Goal: Task Accomplishment & Management: Manage account settings

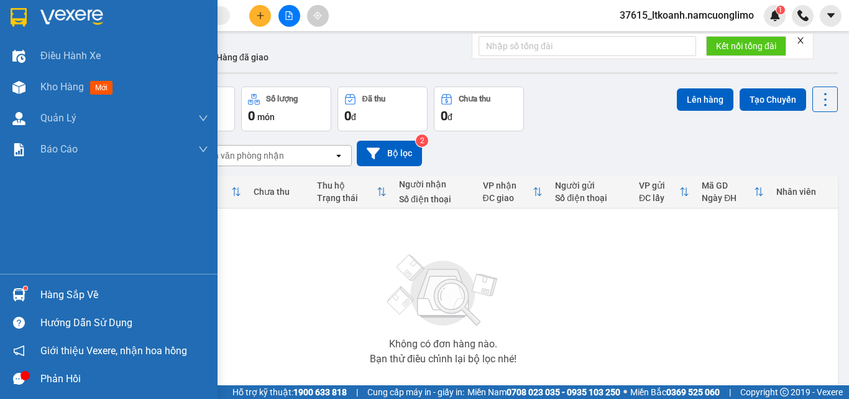
click at [30, 290] on div "Hàng sắp về" at bounding box center [109, 294] width 218 height 28
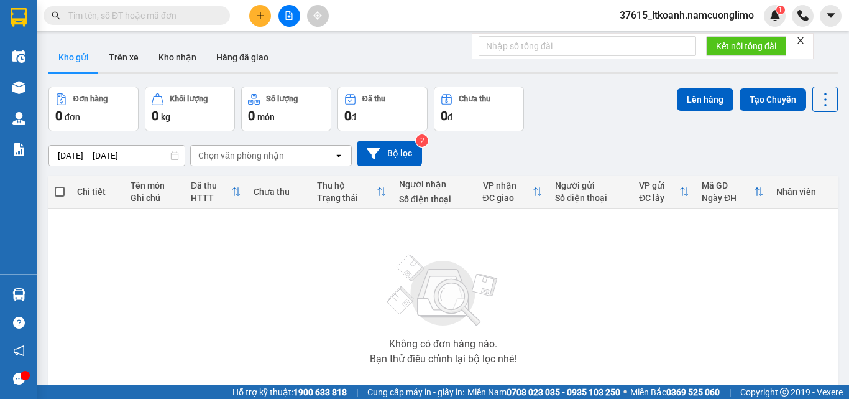
click at [719, 321] on section "Kết quả tìm kiếm ( 39 ) Bộ lọc Mã ĐH Trạng thái Món hàng Tổng cước Chưa cước Ng…" at bounding box center [424, 199] width 849 height 399
click at [257, 285] on div "Không có đơn hàng nào. Bạn thử điều chỉnh lại bộ lọc nhé!" at bounding box center [443, 305] width 777 height 187
paste input "0912021888"
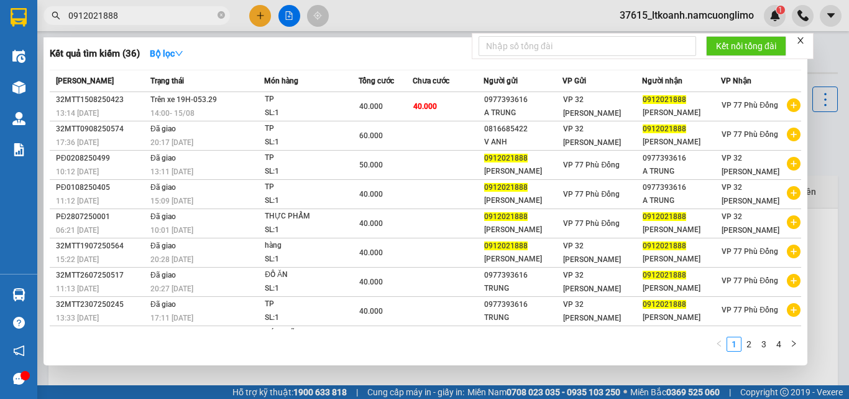
click at [142, 15] on input "0912021888" at bounding box center [141, 16] width 147 height 14
paste input "7311497"
type input "0973114978"
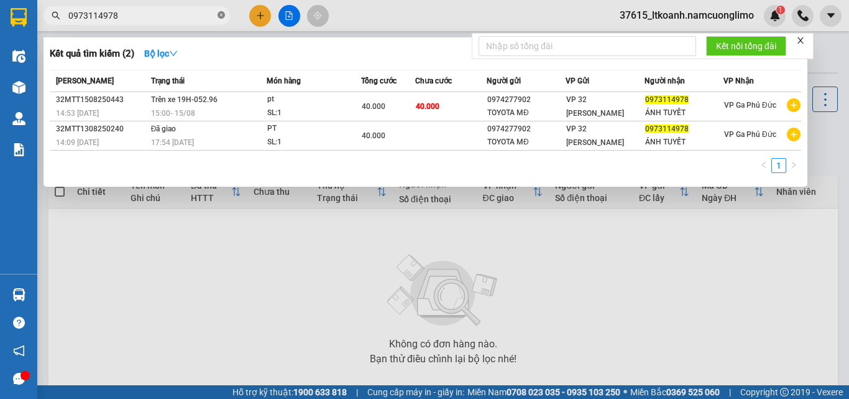
click at [223, 17] on icon "close-circle" at bounding box center [221, 14] width 7 height 7
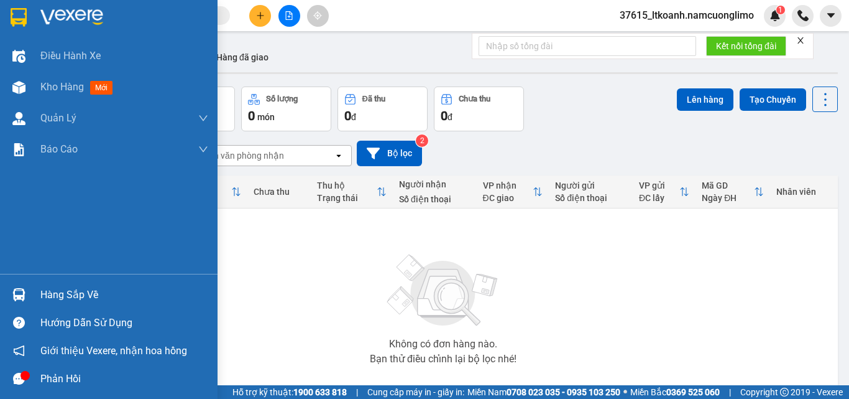
click at [33, 293] on div "Hàng sắp về" at bounding box center [109, 294] width 218 height 28
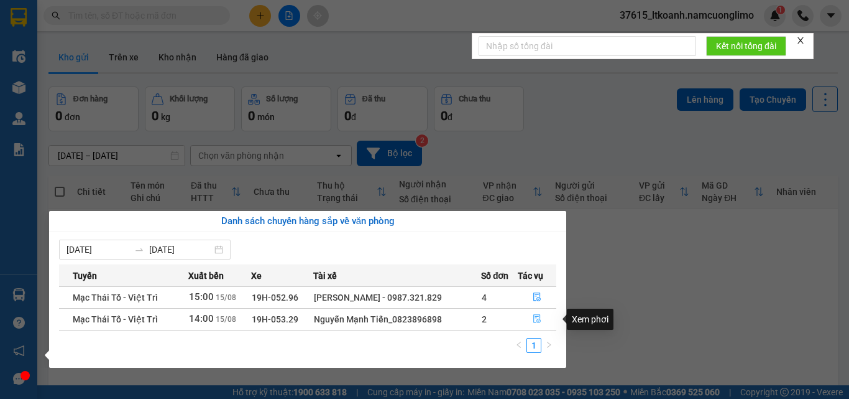
click at [536, 320] on icon "file-done" at bounding box center [537, 318] width 9 height 9
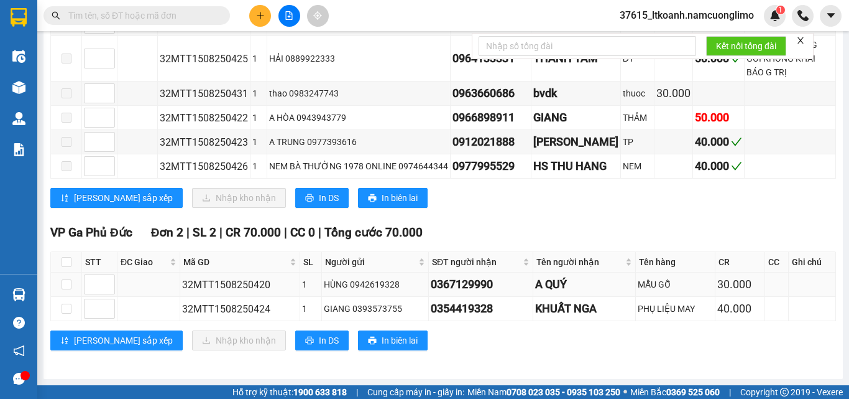
scroll to position [435, 0]
drag, startPoint x: 65, startPoint y: 262, endPoint x: 113, endPoint y: 307, distance: 65.1
click at [67, 264] on input "checkbox" at bounding box center [67, 262] width 10 height 10
checkbox input "true"
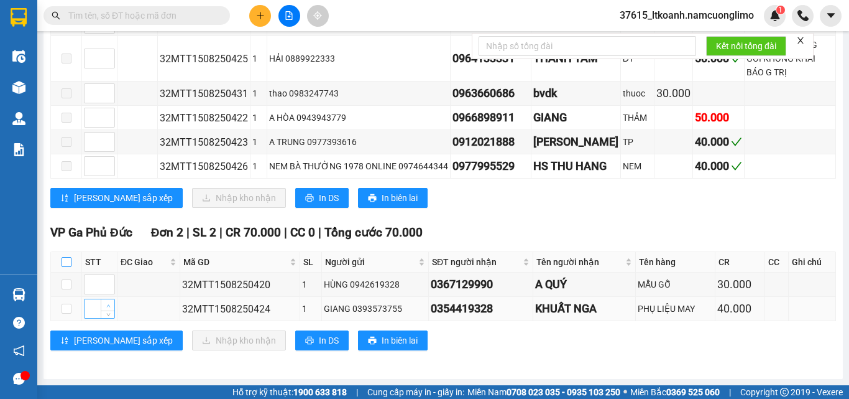
checkbox input "true"
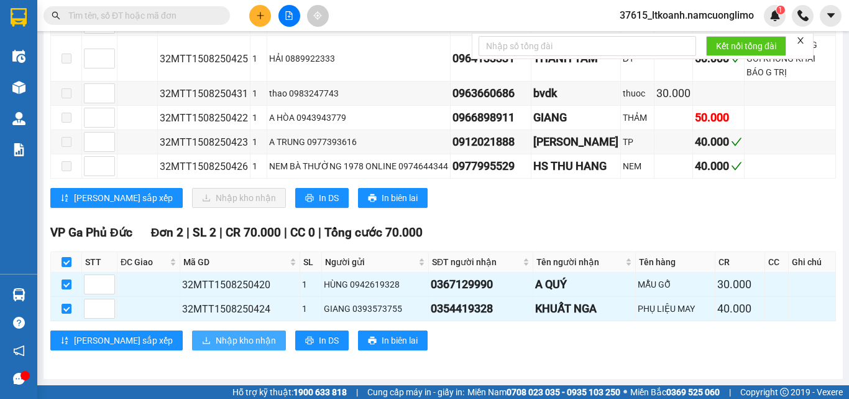
click at [216, 343] on span "Nhập kho nhận" at bounding box center [246, 340] width 60 height 14
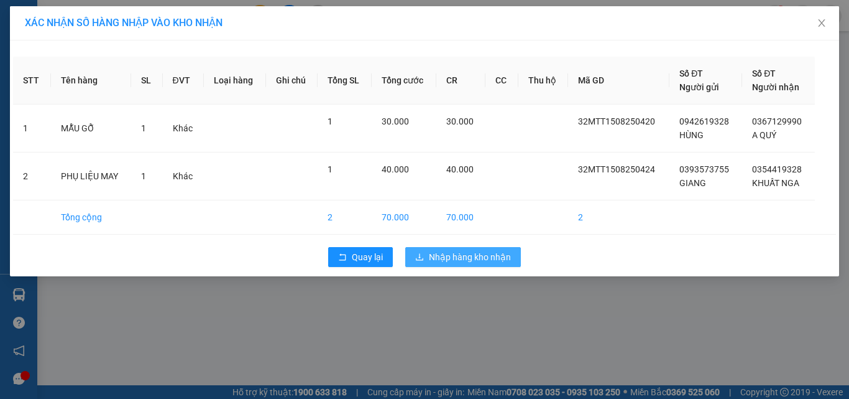
click at [469, 256] on span "Nhập hàng kho nhận" at bounding box center [470, 257] width 82 height 14
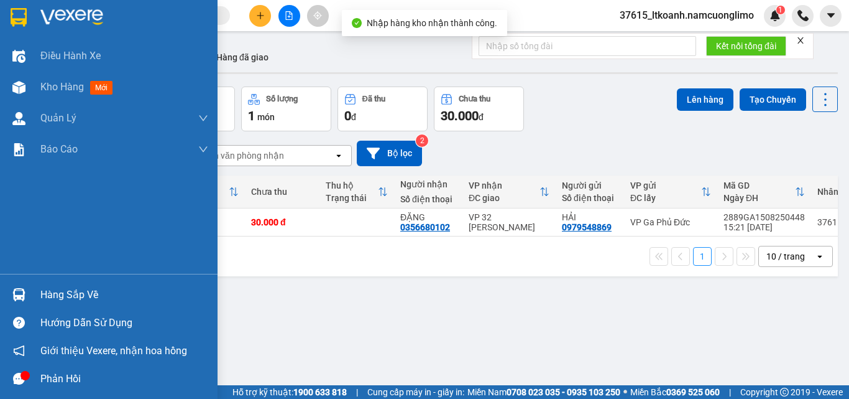
click at [24, 17] on img at bounding box center [19, 17] width 16 height 19
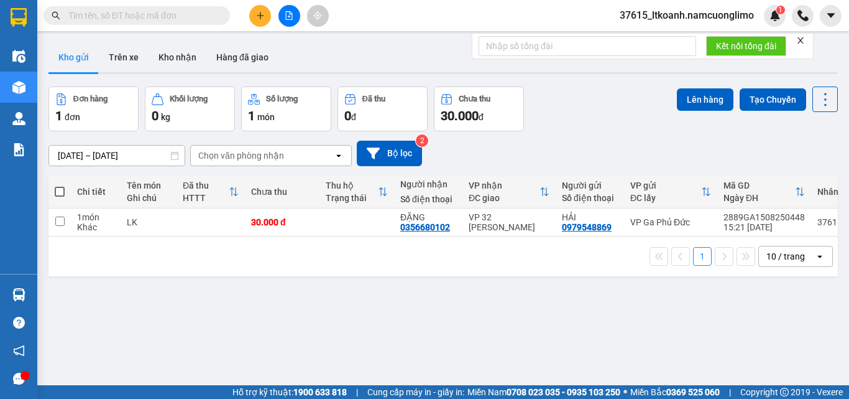
click at [63, 189] on span at bounding box center [60, 192] width 10 height 10
click at [60, 185] on input "checkbox" at bounding box center [60, 185] width 0 height 0
checkbox input "true"
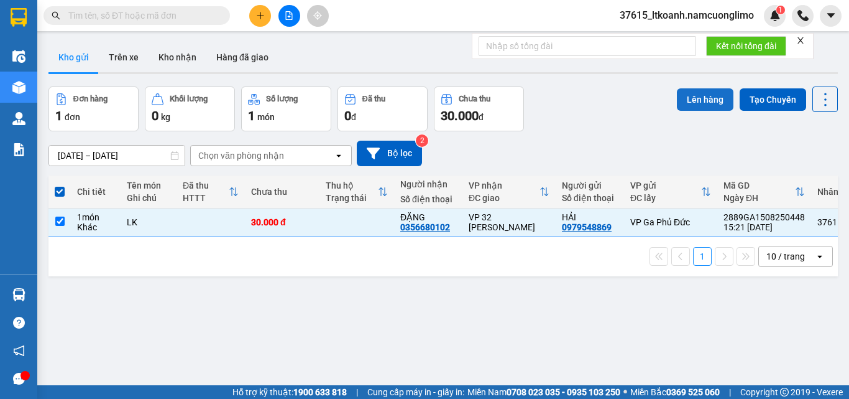
click at [701, 94] on button "Lên hàng" at bounding box center [705, 99] width 57 height 22
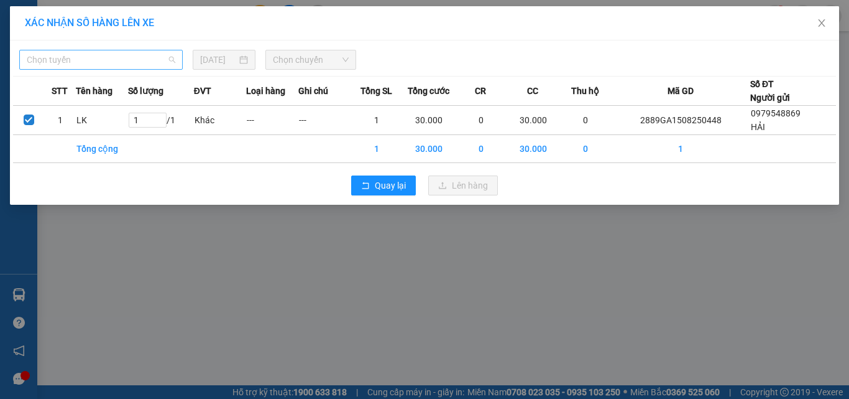
click at [90, 63] on span "Chọn tuyến" at bounding box center [101, 59] width 149 height 19
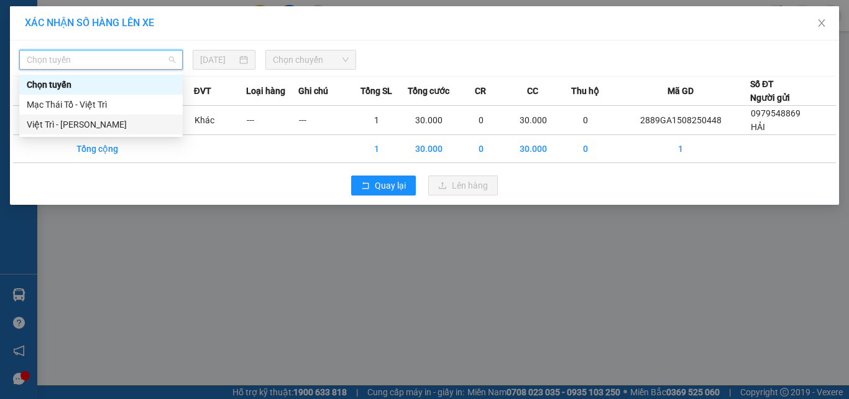
click at [67, 126] on div "Việt Trì - [PERSON_NAME]" at bounding box center [101, 125] width 149 height 14
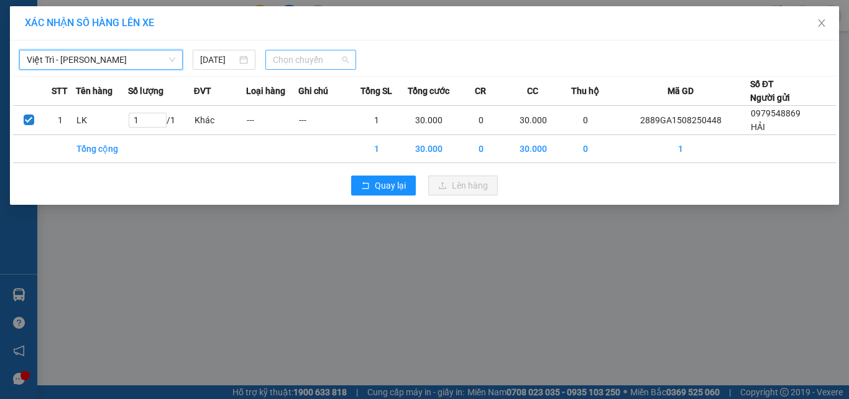
click at [313, 59] on span "Chọn chuyến" at bounding box center [311, 59] width 76 height 19
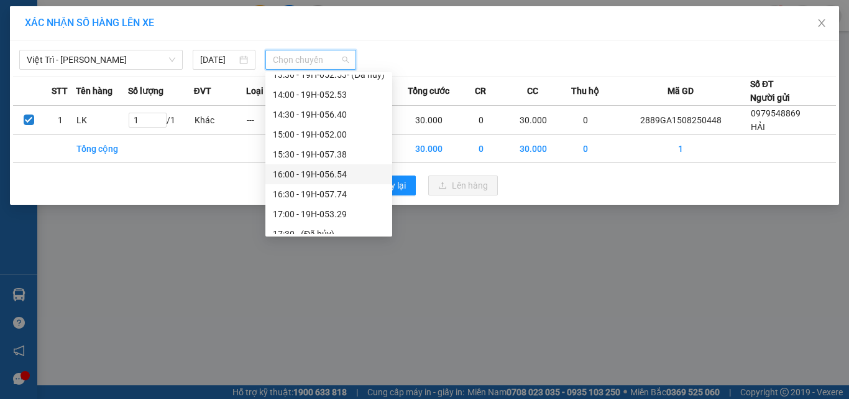
scroll to position [435, 0]
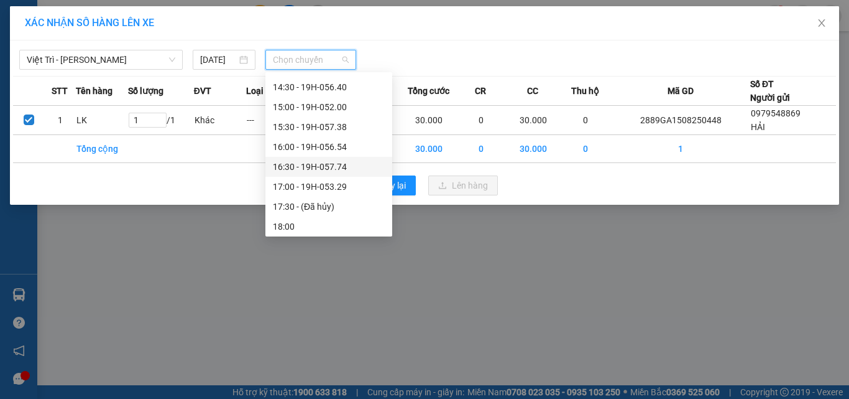
click at [331, 165] on div "16:30 - 19H-057.74" at bounding box center [329, 167] width 112 height 14
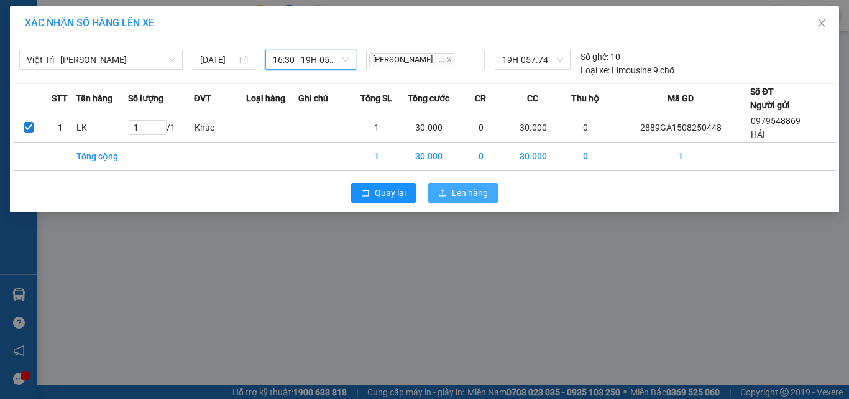
click at [456, 193] on span "Lên hàng" at bounding box center [470, 193] width 36 height 14
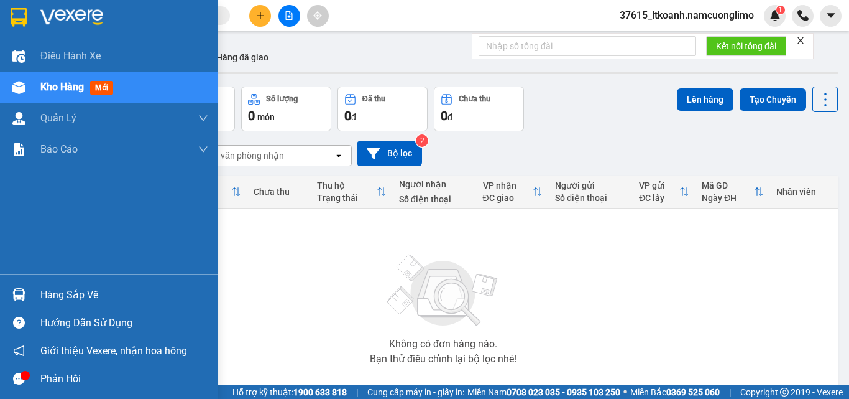
click at [11, 289] on div at bounding box center [19, 295] width 22 height 22
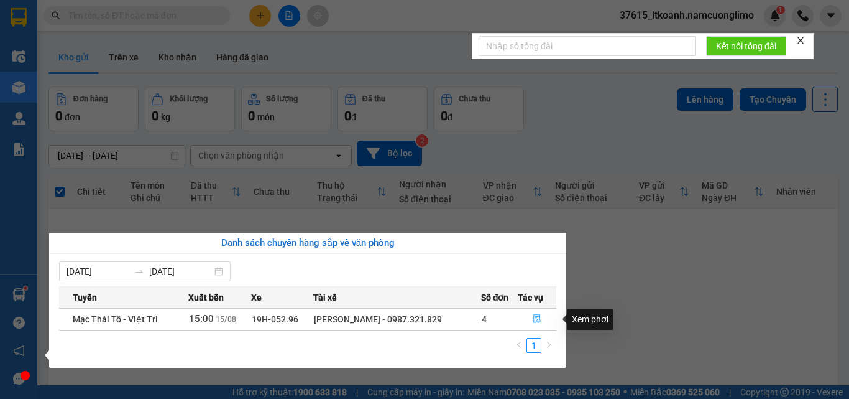
click at [536, 318] on icon "file-done" at bounding box center [537, 318] width 9 height 9
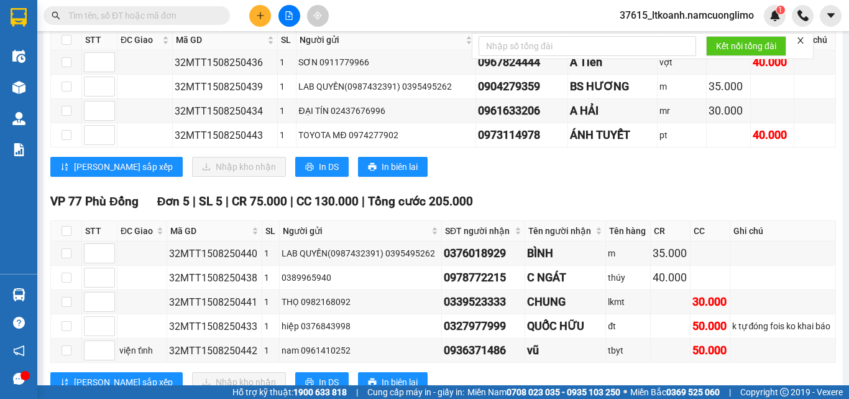
scroll to position [124, 0]
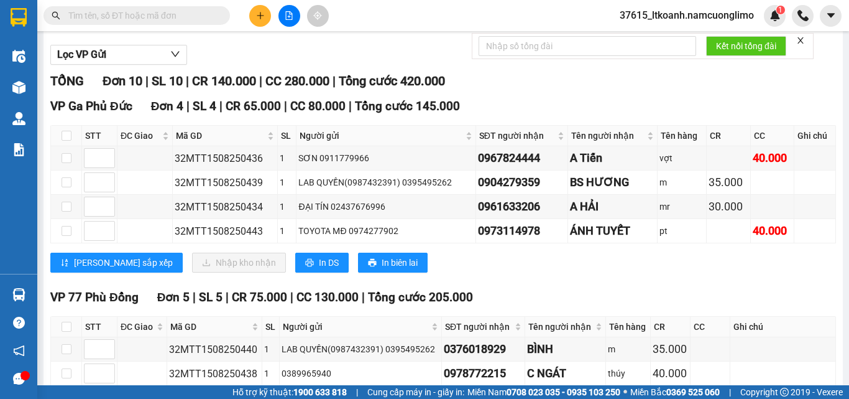
paste input "0376018929"
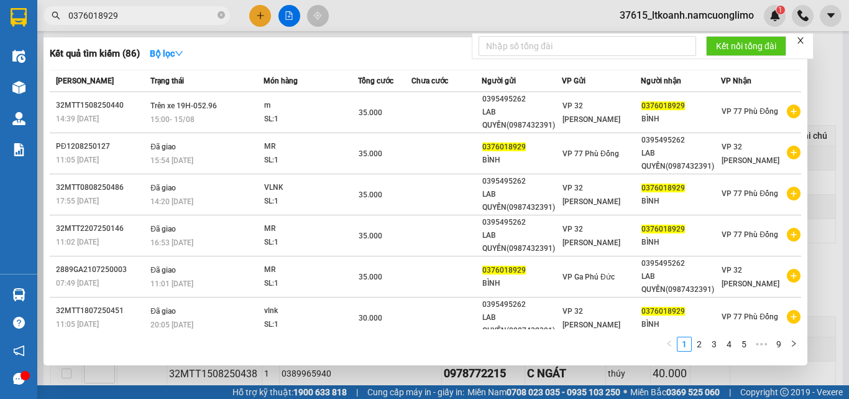
click at [143, 17] on input "0376018929" at bounding box center [141, 16] width 147 height 14
type input "5"
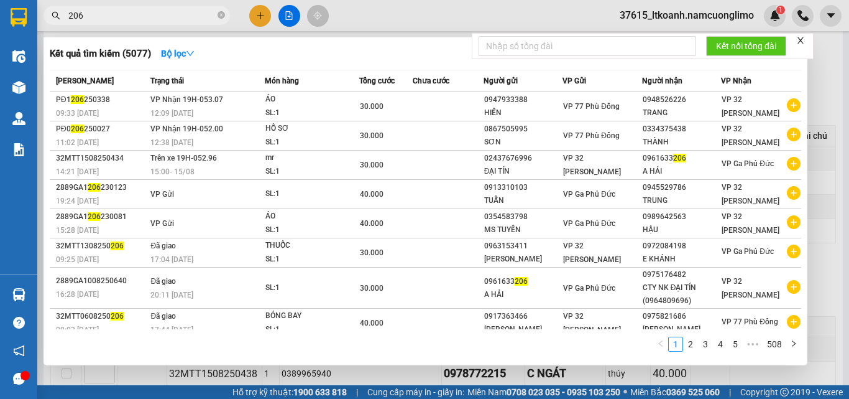
click at [108, 18] on input "206" at bounding box center [141, 16] width 147 height 14
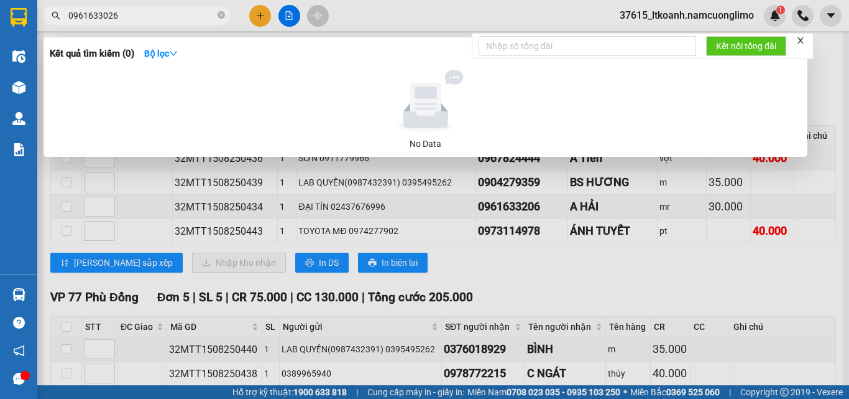
click at [155, 12] on input "0961633026" at bounding box center [141, 16] width 147 height 14
click at [139, 14] on input "0961633026" at bounding box center [141, 16] width 147 height 14
type input "3026"
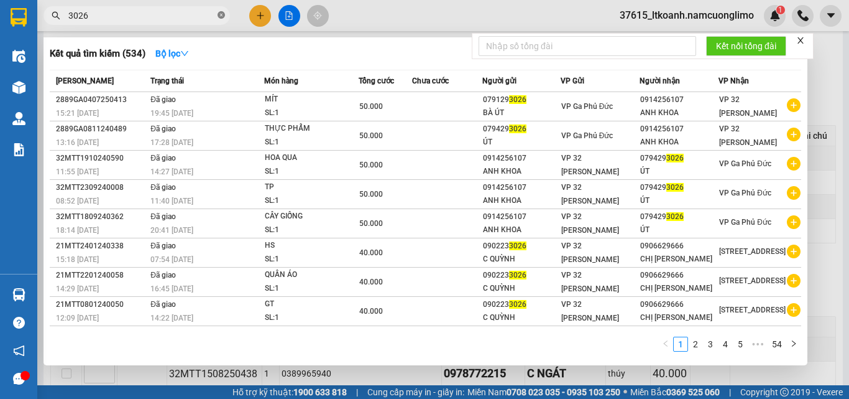
click at [219, 13] on icon "close-circle" at bounding box center [221, 14] width 7 height 7
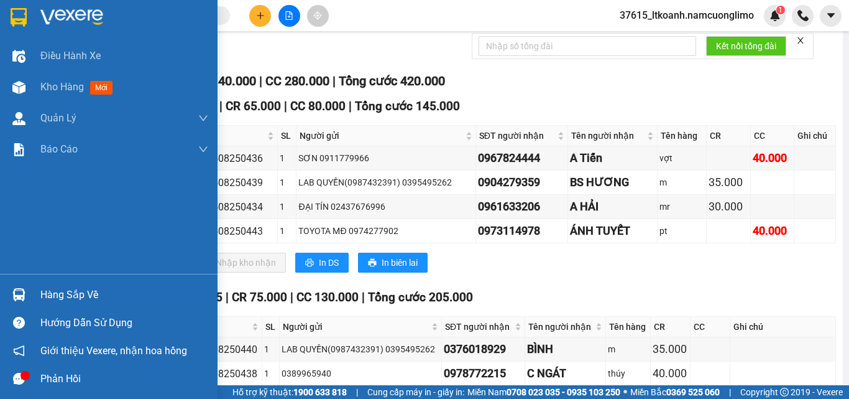
click at [9, 21] on div at bounding box center [19, 17] width 22 height 22
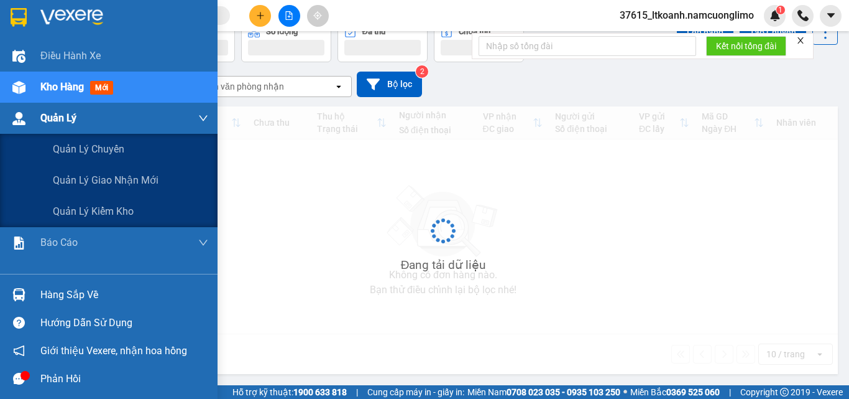
scroll to position [69, 0]
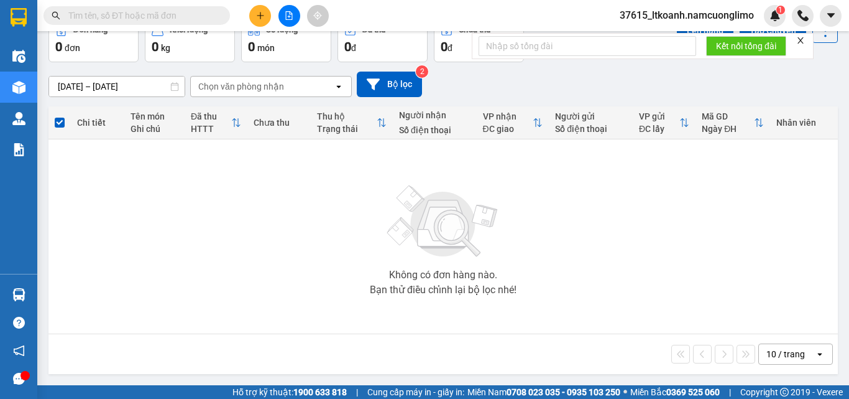
click at [611, 239] on div "Không có đơn hàng nào. Bạn thử điều chỉnh lại bộ lọc nhé!" at bounding box center [443, 236] width 777 height 187
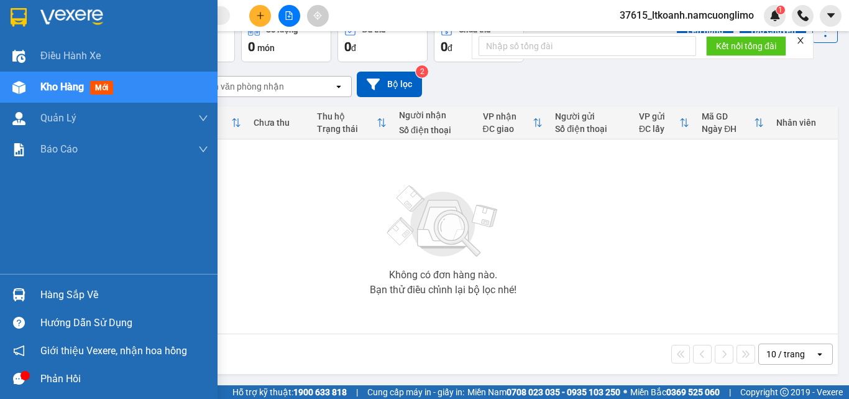
click at [21, 293] on img at bounding box center [18, 294] width 13 height 13
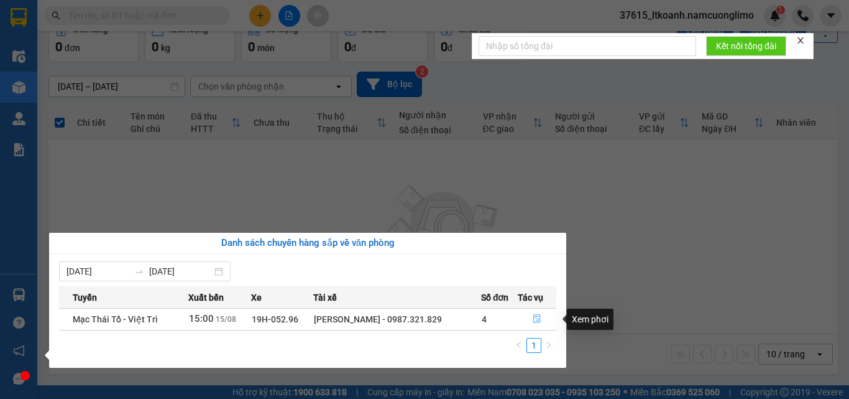
click at [534, 319] on icon "file-done" at bounding box center [537, 319] width 7 height 9
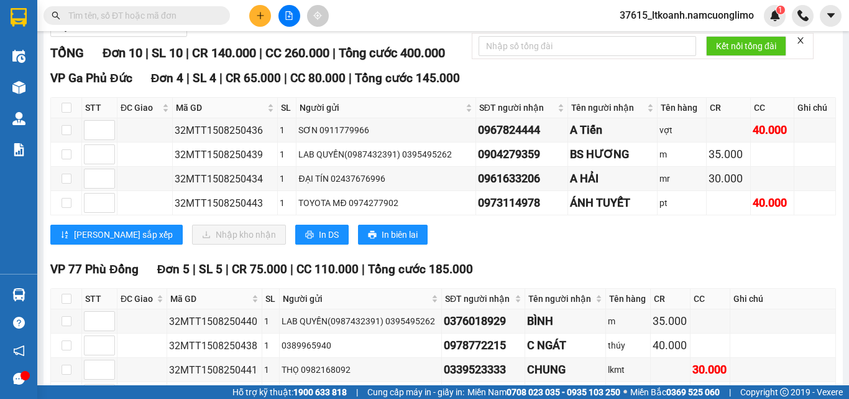
scroll to position [124, 0]
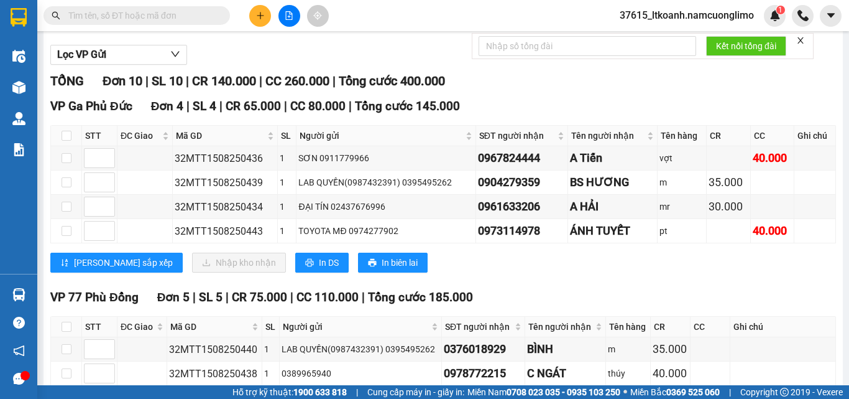
click at [96, 21] on input "text" at bounding box center [141, 16] width 147 height 14
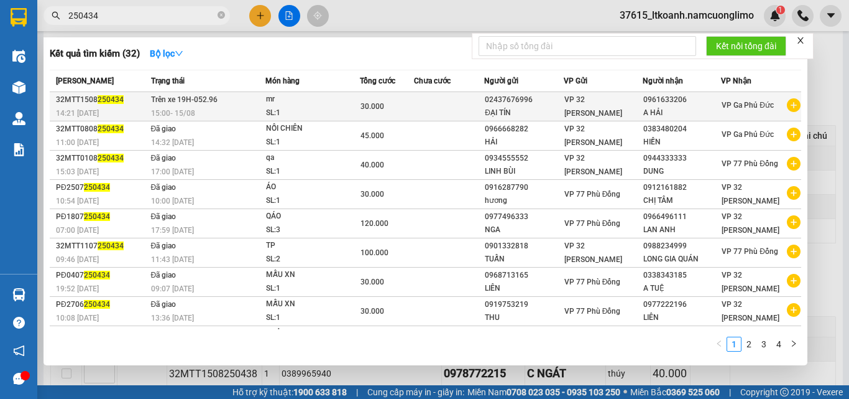
type input "250434"
click at [407, 113] on div "30.000" at bounding box center [387, 106] width 53 height 14
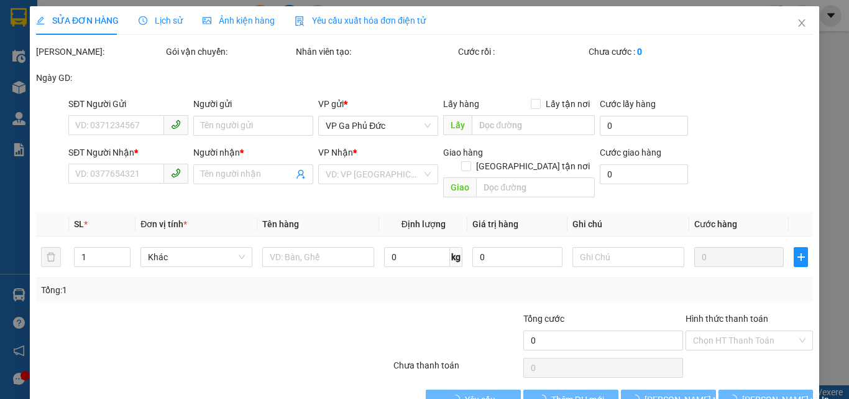
type input "02437676996"
type input "ĐẠI TÍN"
type input "0961633206"
type input "A HẢI"
type input "30.000"
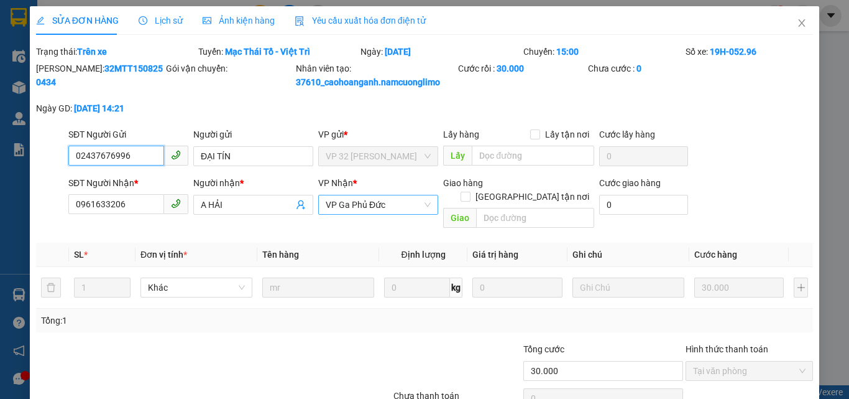
click at [388, 205] on span "VP Ga Phủ Đức" at bounding box center [378, 204] width 105 height 19
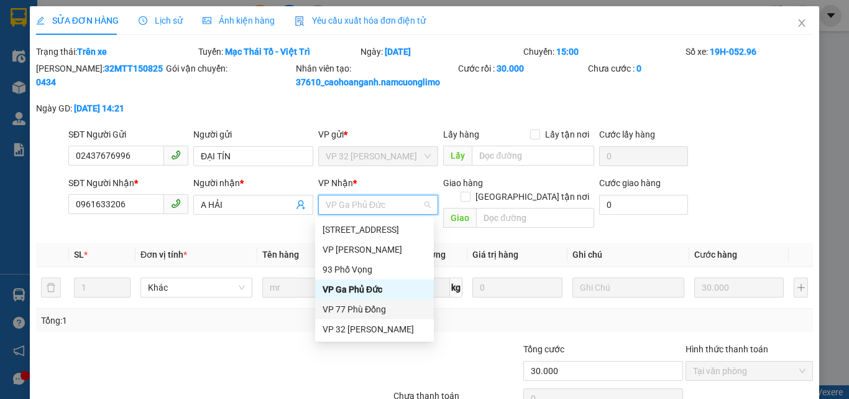
click at [353, 307] on div "VP 77 Phù Đổng" at bounding box center [375, 309] width 104 height 14
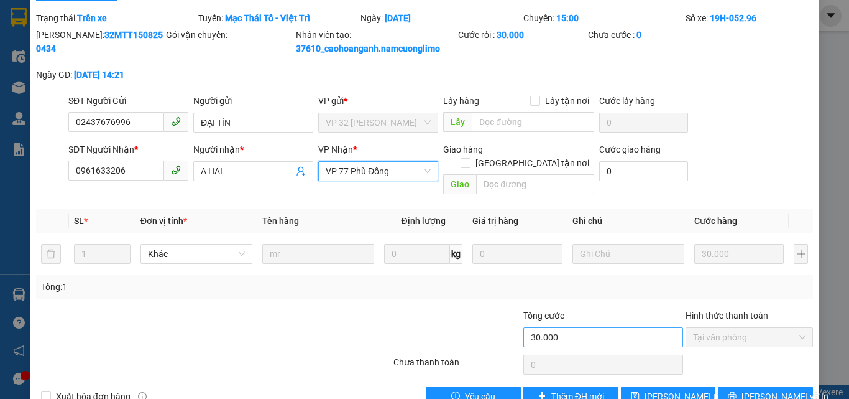
scroll to position [52, 0]
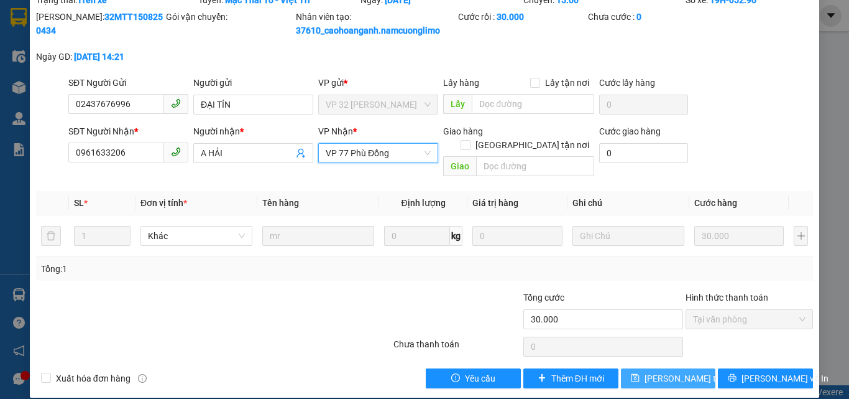
click at [664, 371] on span "[PERSON_NAME] thay đổi" at bounding box center [694, 378] width 99 height 14
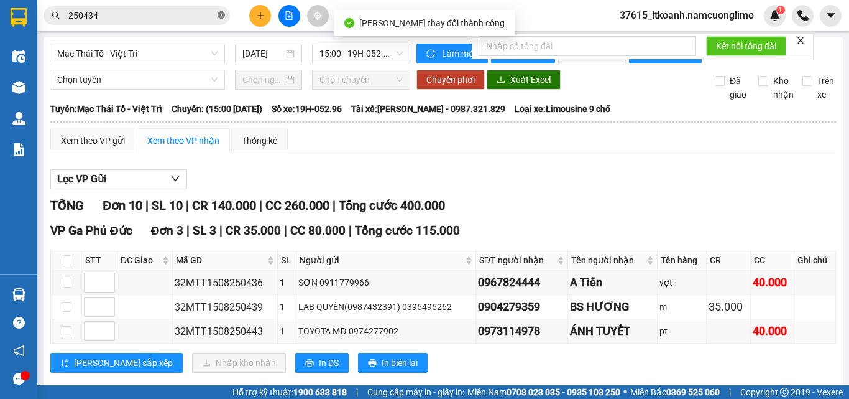
click at [221, 14] on icon "close-circle" at bounding box center [221, 14] width 7 height 7
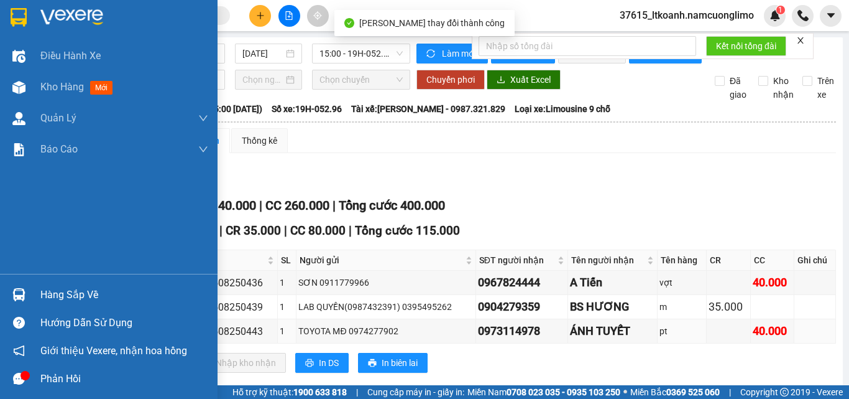
click at [9, 11] on div at bounding box center [19, 17] width 22 height 22
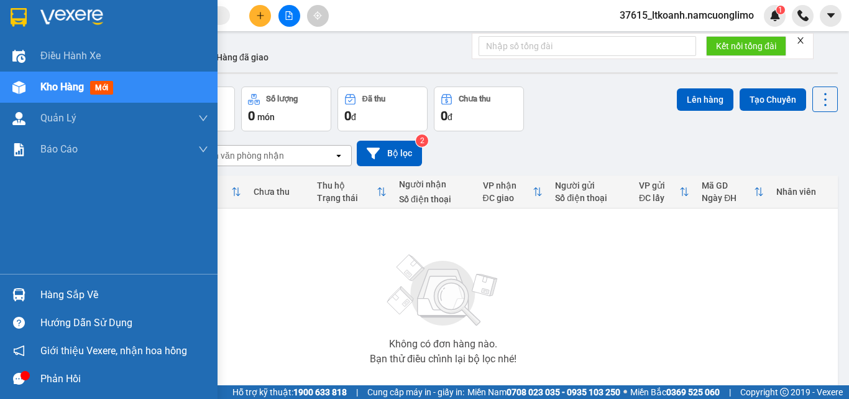
drag, startPoint x: 17, startPoint y: 287, endPoint x: 49, endPoint y: 285, distance: 31.7
click at [17, 286] on div at bounding box center [19, 295] width 22 height 22
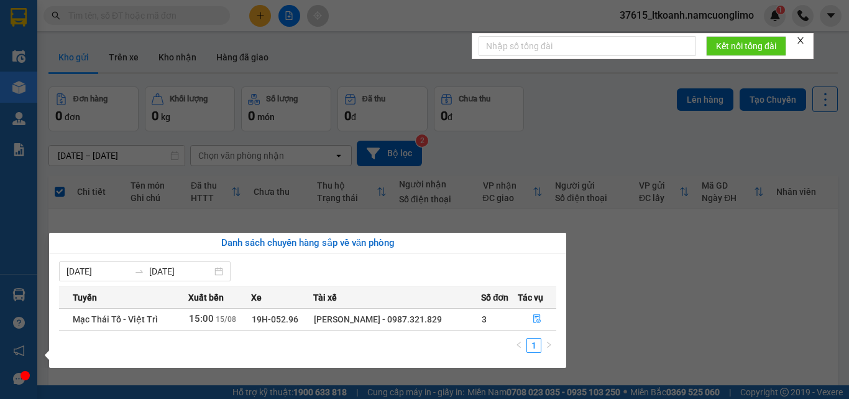
click at [660, 331] on section "Kết quả tìm kiếm ( 32 ) Bộ lọc Mã ĐH Trạng thái Món hàng Tổng cước Chưa cước Ng…" at bounding box center [424, 199] width 849 height 399
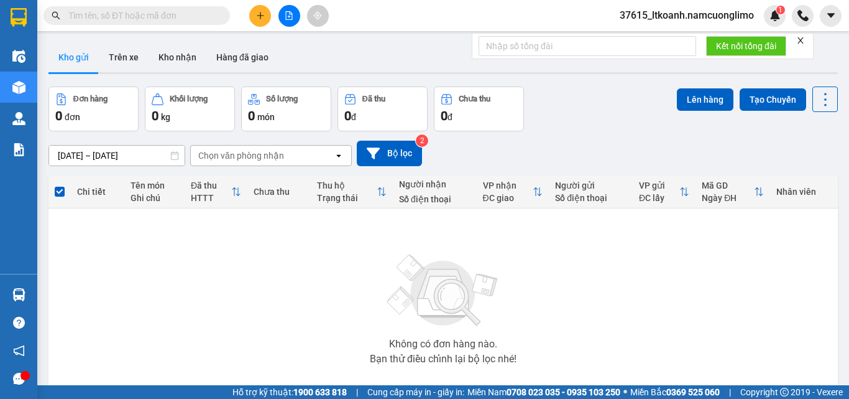
paste input "0903403639"
type input "0903403639"
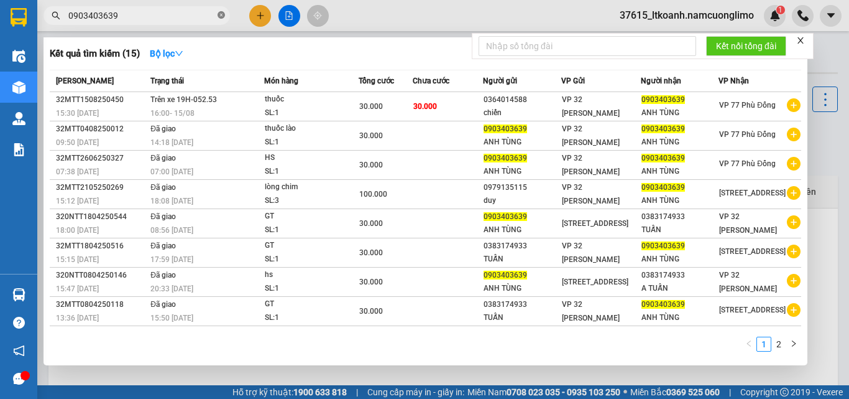
click at [223, 17] on icon "close-circle" at bounding box center [221, 14] width 7 height 7
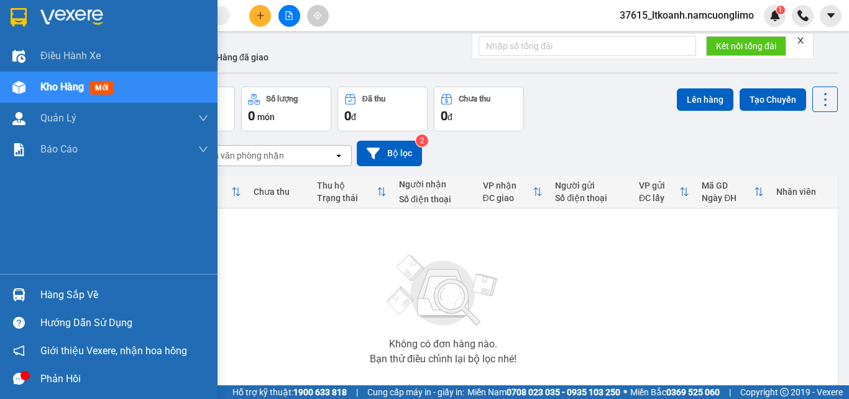
click at [14, 29] on div at bounding box center [109, 20] width 218 height 40
click at [29, 287] on div at bounding box center [19, 295] width 22 height 22
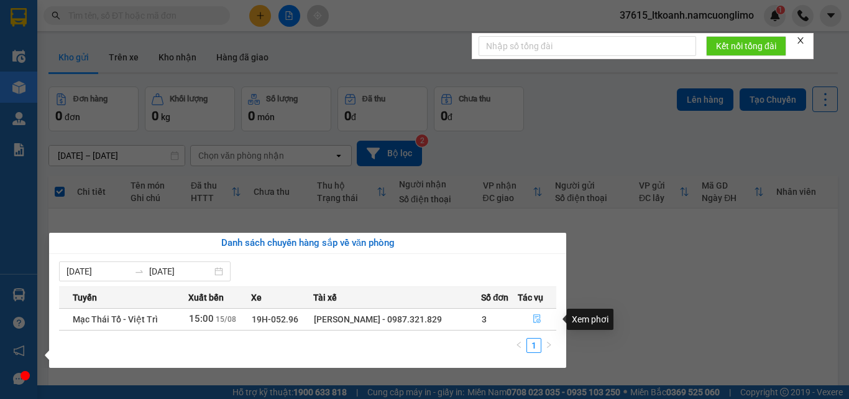
click at [534, 318] on icon "file-done" at bounding box center [537, 319] width 7 height 9
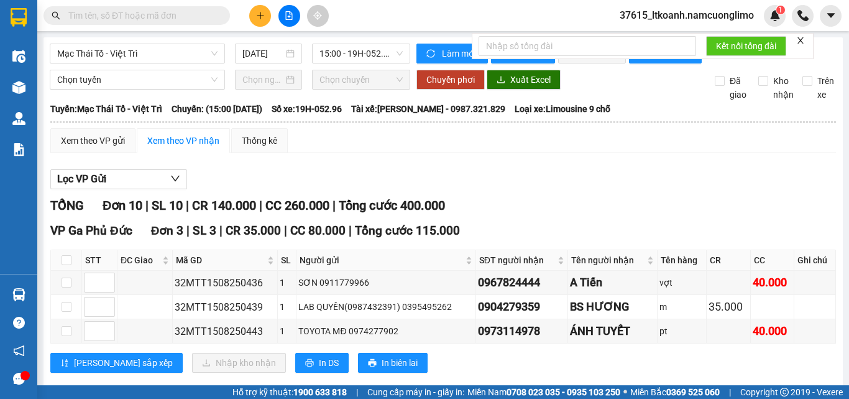
paste input "0973114978"
type input "0973114978"
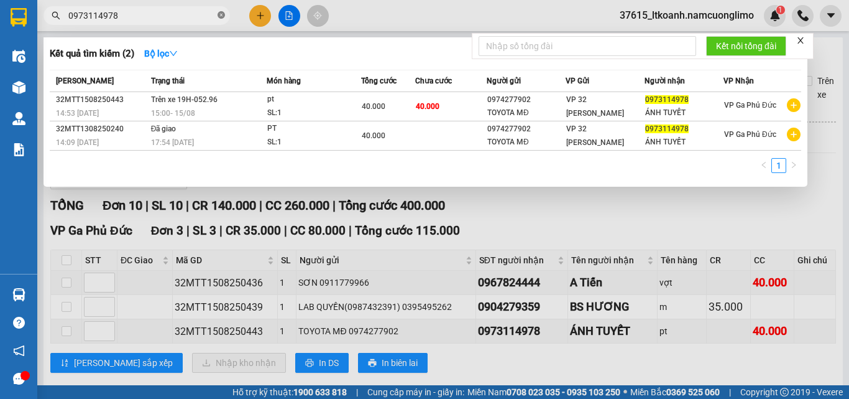
click at [221, 16] on icon "close-circle" at bounding box center [221, 14] width 7 height 7
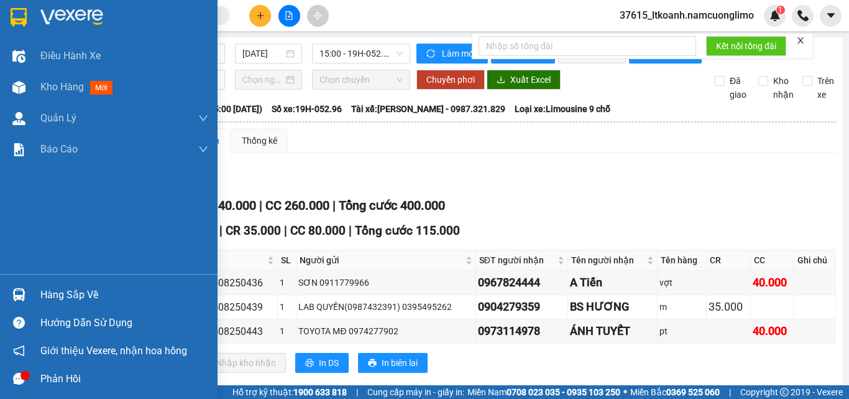
click at [12, 17] on img at bounding box center [19, 17] width 16 height 19
